Goal: Navigation & Orientation: Find specific page/section

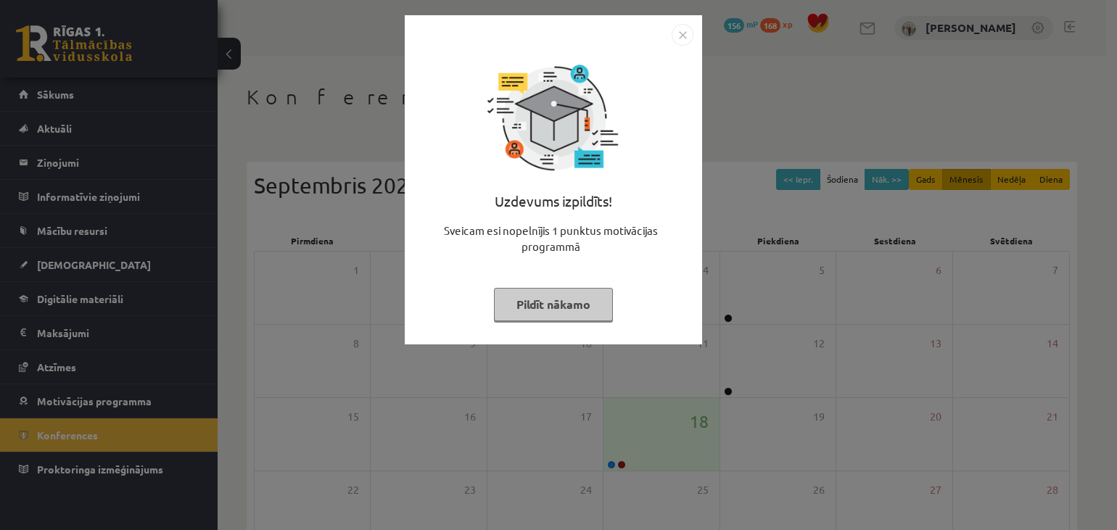
click at [561, 305] on button "Pildīt nākamo" at bounding box center [553, 304] width 119 height 33
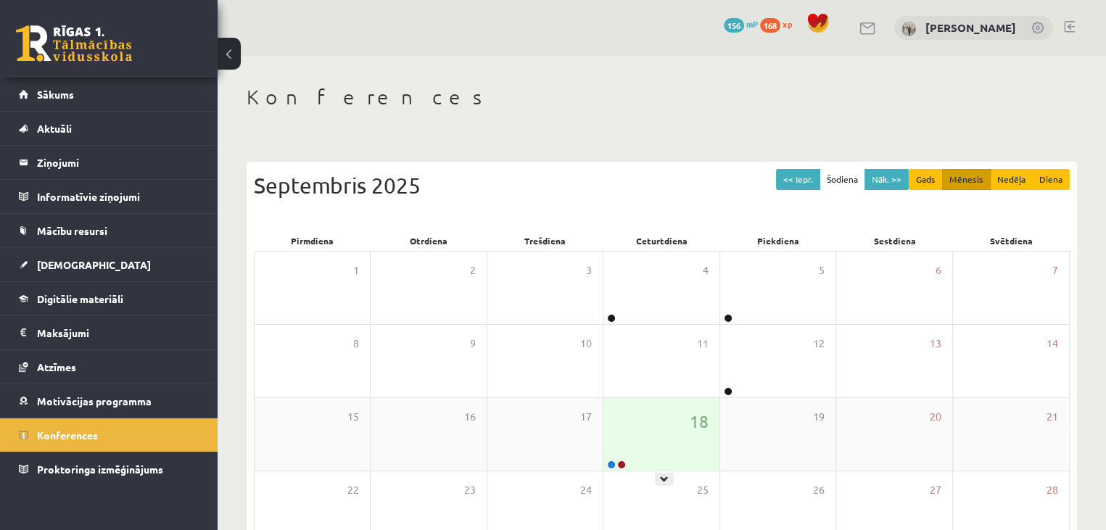
click at [645, 430] on div "18" at bounding box center [660, 434] width 115 height 73
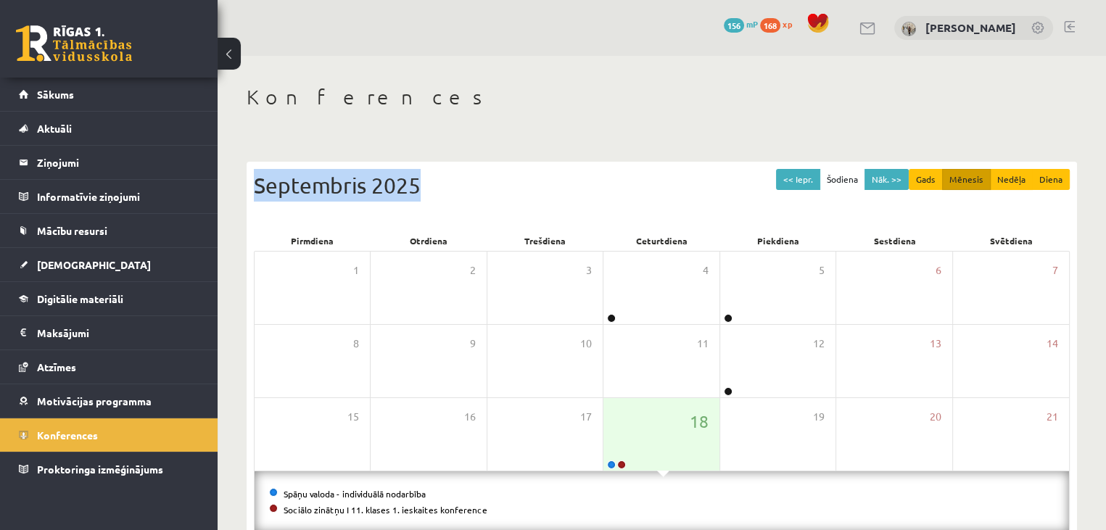
drag, startPoint x: 1101, startPoint y: 103, endPoint x: 1101, endPoint y: 148, distance: 45.0
click at [1101, 148] on div "Konferences << Iepr. Šodiena Nāk. >> Gads Mēnesis Nedēļa Diena Septembris 2025 …" at bounding box center [662, 405] width 888 height 698
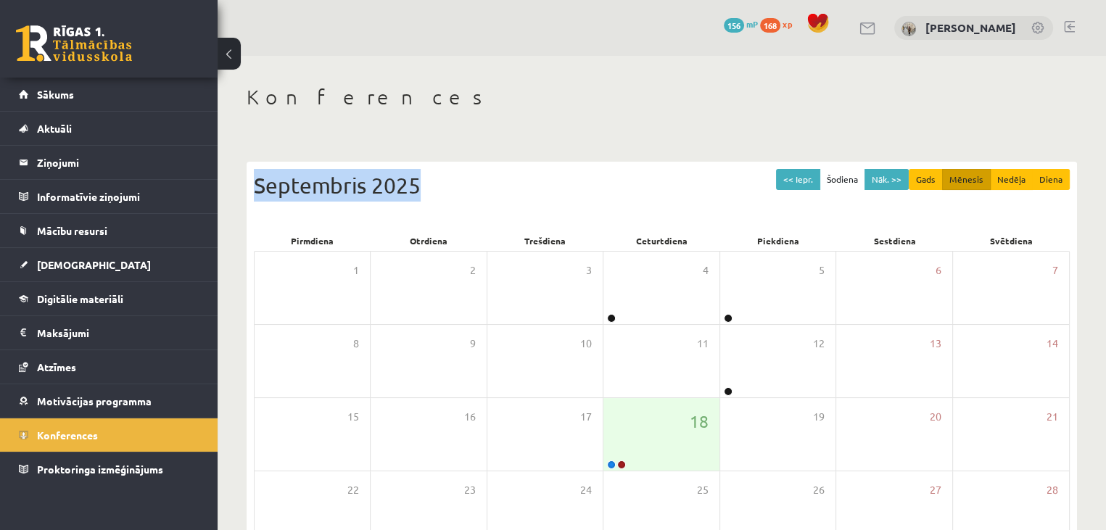
click at [832, 107] on h1 "Konferences" at bounding box center [662, 97] width 830 height 25
drag, startPoint x: 1101, startPoint y: 56, endPoint x: 1101, endPoint y: 123, distance: 67.4
click at [1101, 123] on div "Konferences << Iepr. Šodiena Nāk. >> Gads Mēnesis Nedēļa Diena Septembris 2025 …" at bounding box center [662, 374] width 888 height 637
click at [1096, 189] on div "Konferences << Iepr. Šodiena Nāk. >> Gads Mēnesis Nedēļa Diena Septembris 2025 …" at bounding box center [662, 374] width 888 height 637
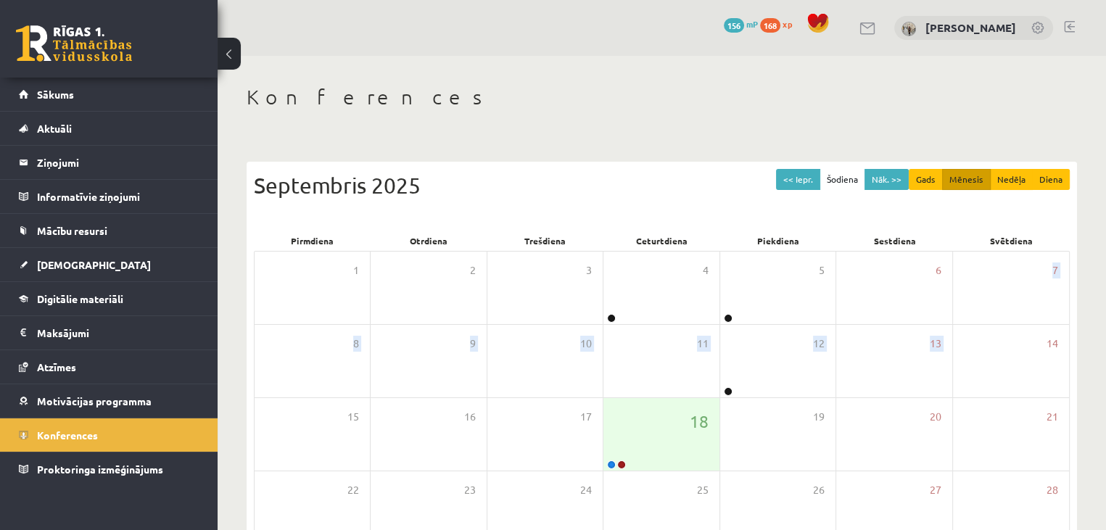
drag, startPoint x: 1101, startPoint y: 277, endPoint x: 1100, endPoint y: 395, distance: 118.2
click at [1100, 395] on div "Konferences << Iepr. Šodiena Nāk. >> Gads Mēnesis Nedēļa Diena Septembris 2025 …" at bounding box center [662, 374] width 888 height 637
click at [649, 79] on div "Konferences << Iepr. Šodiena Nāk. >> Gads Mēnesis Nedēļa Diena Septembris 2025 …" at bounding box center [662, 374] width 888 height 637
click at [139, 78] on link "Sākums" at bounding box center [109, 94] width 181 height 33
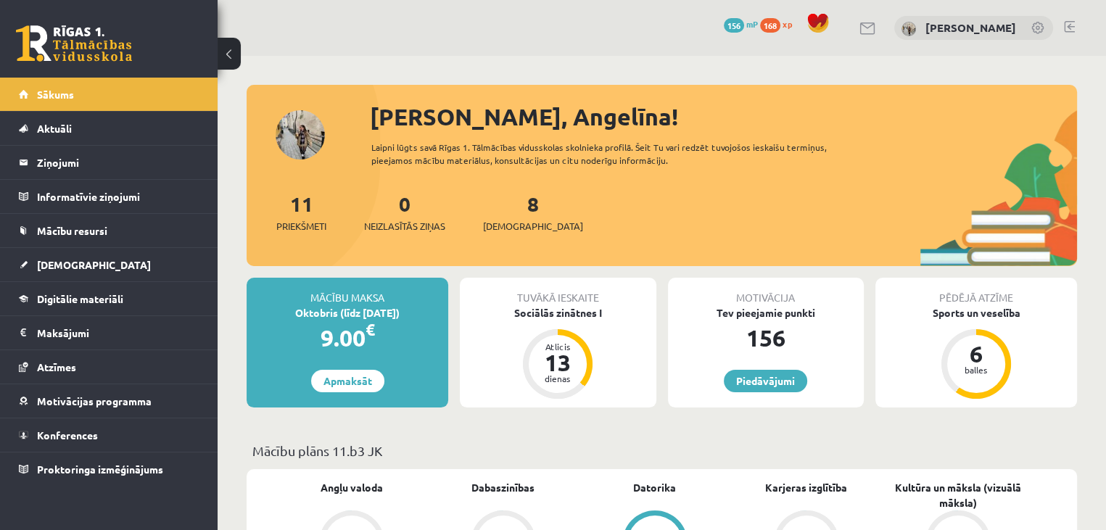
drag, startPoint x: 1101, startPoint y: 108, endPoint x: 1101, endPoint y: 163, distance: 55.1
click at [959, 109] on div "[PERSON_NAME], Angelīna!" at bounding box center [723, 116] width 707 height 35
drag, startPoint x: 1101, startPoint y: 187, endPoint x: 1100, endPoint y: 263, distance: 75.4
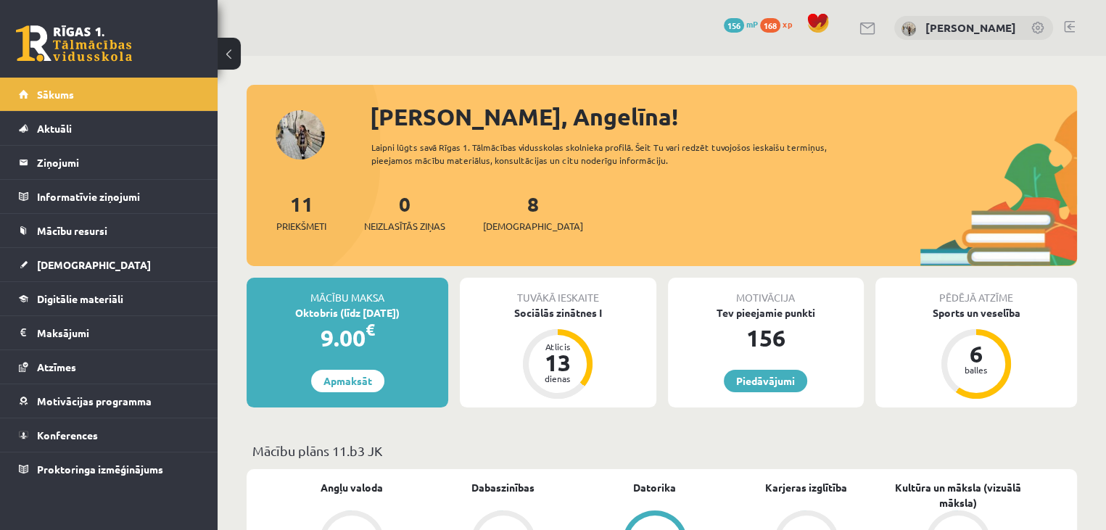
drag, startPoint x: 1101, startPoint y: 350, endPoint x: 1100, endPoint y: 426, distance: 76.1
click at [1063, 386] on div "Pēdējā atzīme Sports un veselība 6 balles" at bounding box center [976, 343] width 202 height 130
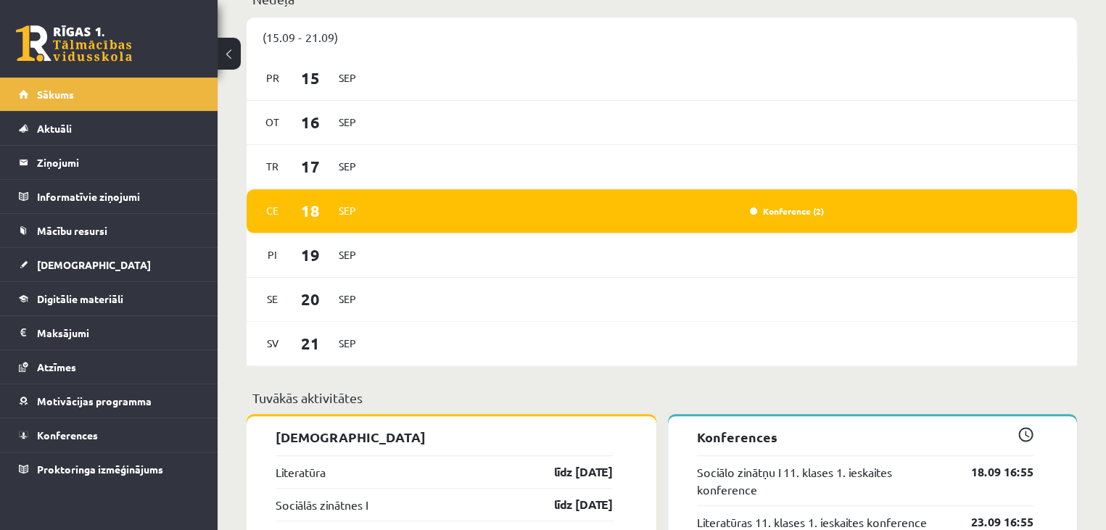
scroll to position [1015, 0]
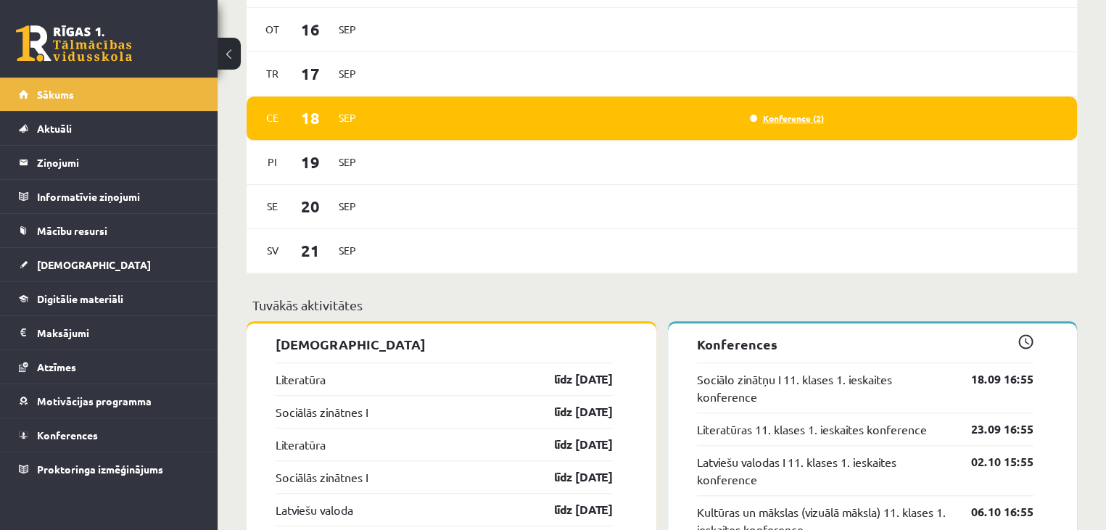
click at [784, 115] on link "Konference (2)" at bounding box center [787, 118] width 74 height 12
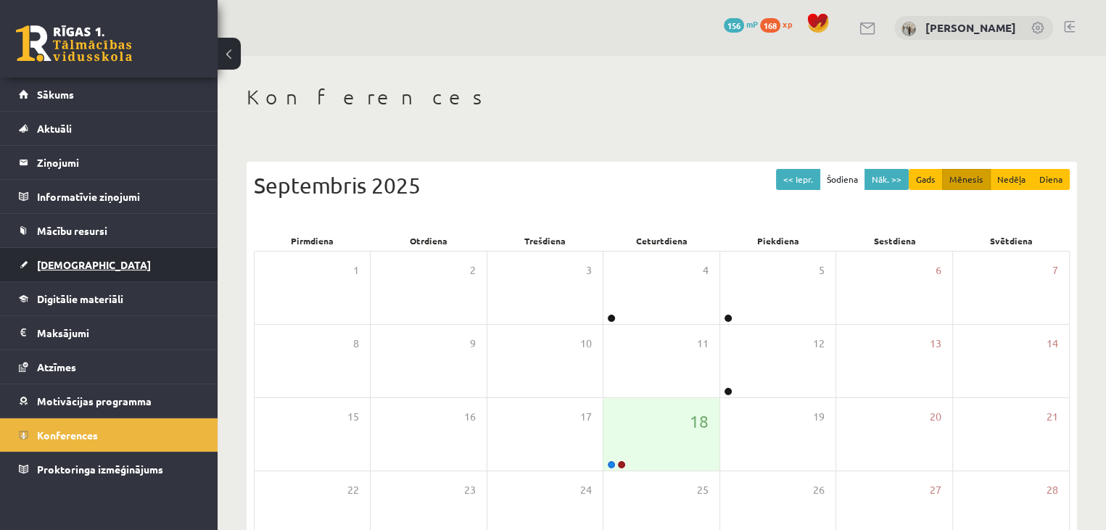
click at [76, 268] on span "[DEMOGRAPHIC_DATA]" at bounding box center [94, 264] width 114 height 13
